Goal: Obtain resource: Download file/media

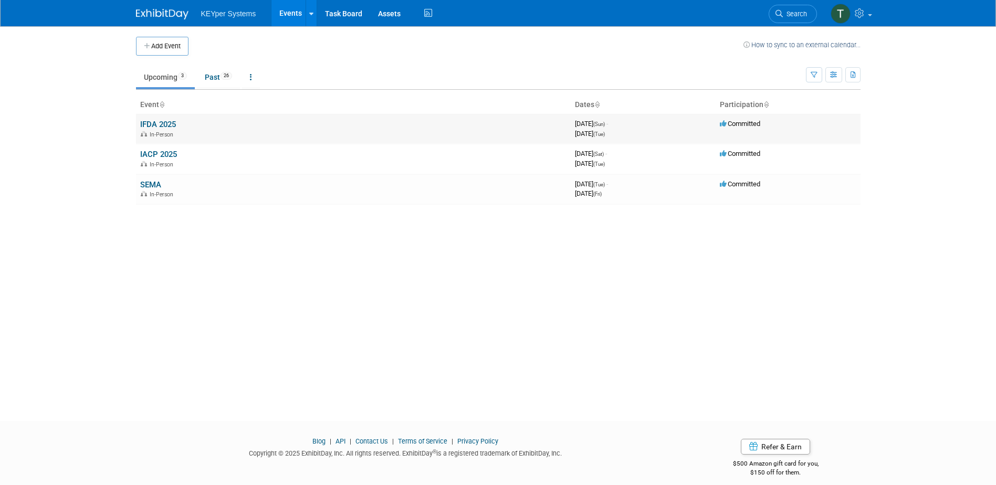
click at [170, 127] on link "IFDA 2025" at bounding box center [158, 124] width 36 height 9
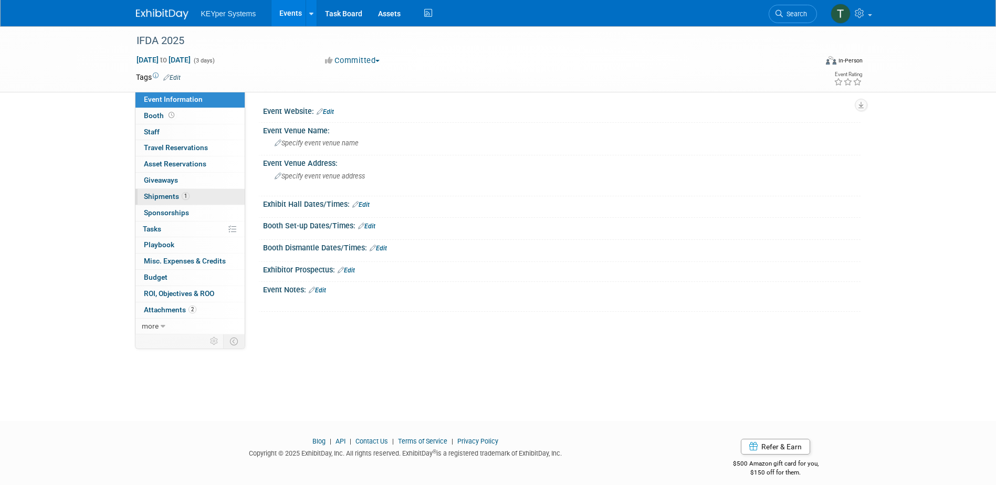
click at [185, 199] on span "1" at bounding box center [186, 196] width 8 height 8
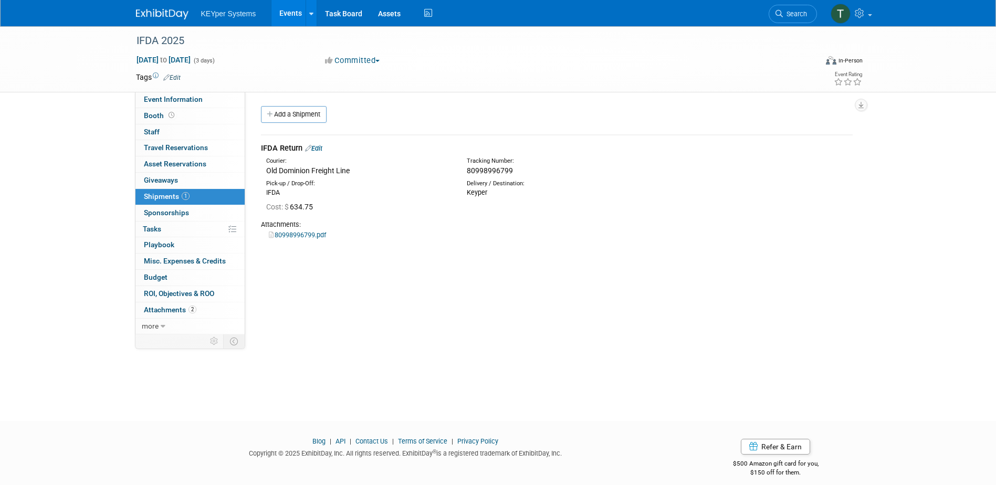
click at [312, 235] on link "80998996799.pdf" at bounding box center [297, 235] width 57 height 8
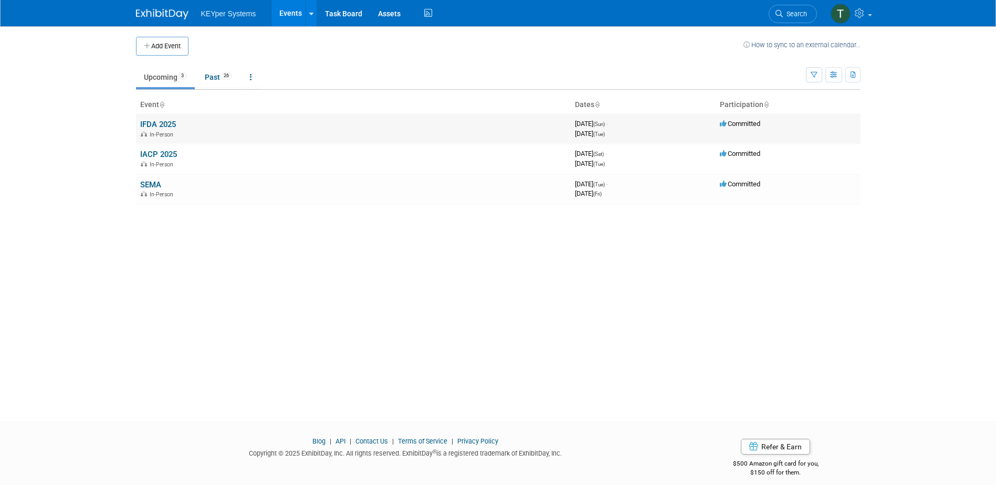
click at [164, 122] on link "IFDA 2025" at bounding box center [158, 124] width 36 height 9
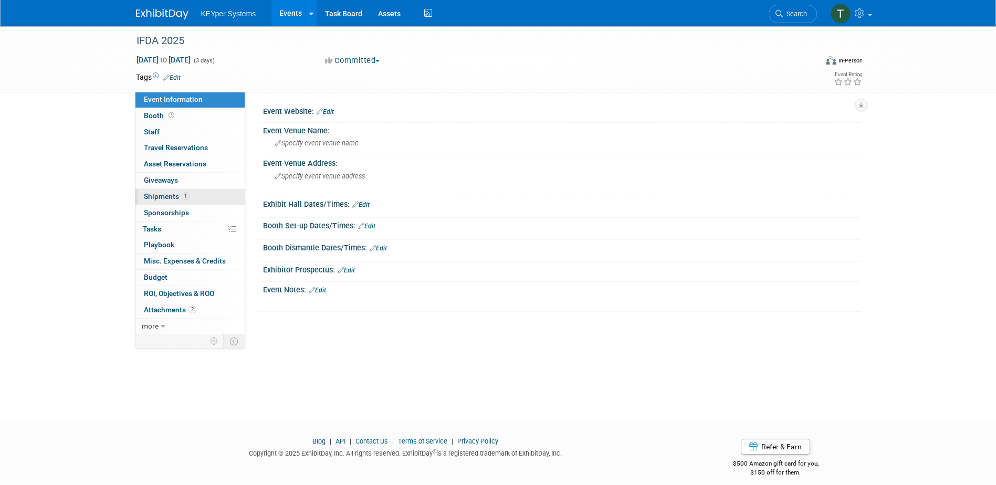
click at [187, 198] on span "1" at bounding box center [186, 196] width 8 height 8
